Goal: Information Seeking & Learning: Understand process/instructions

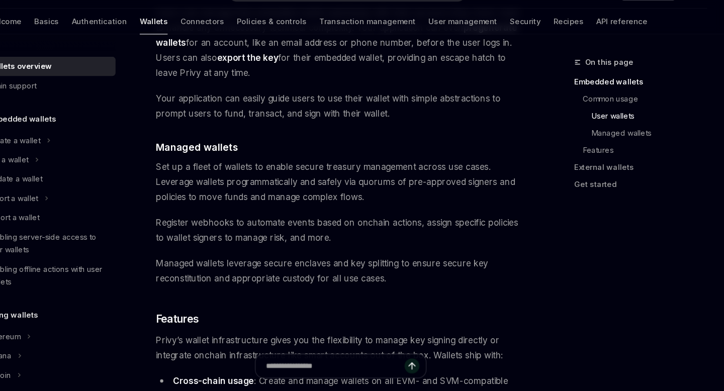
scroll to position [873, 0]
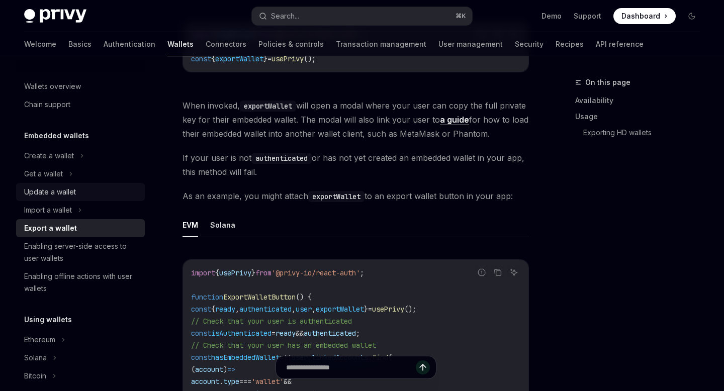
scroll to position [426, 0]
click at [56, 356] on icon at bounding box center [55, 358] width 4 height 12
type textarea "*"
